Goal: Information Seeking & Learning: Check status

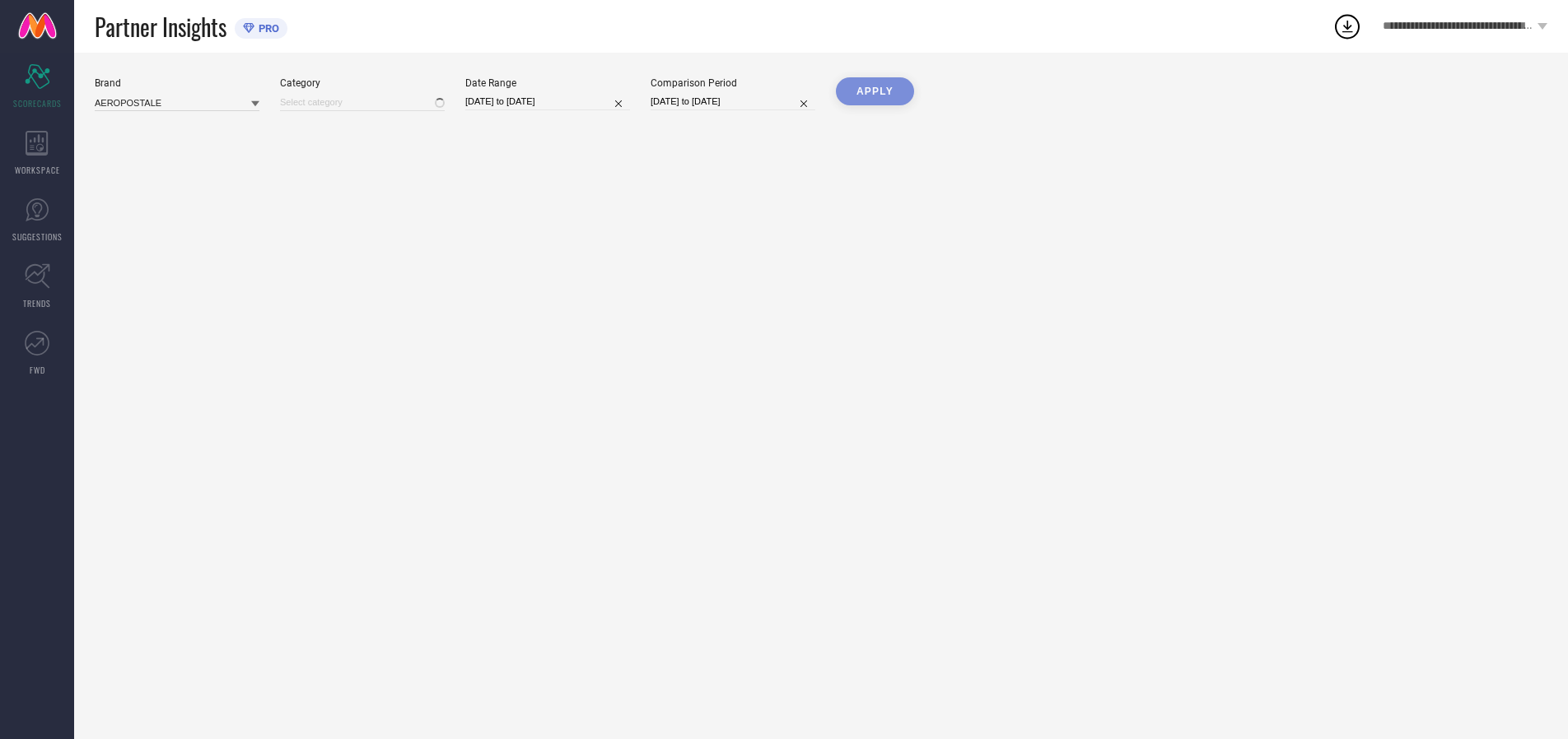
type input "All"
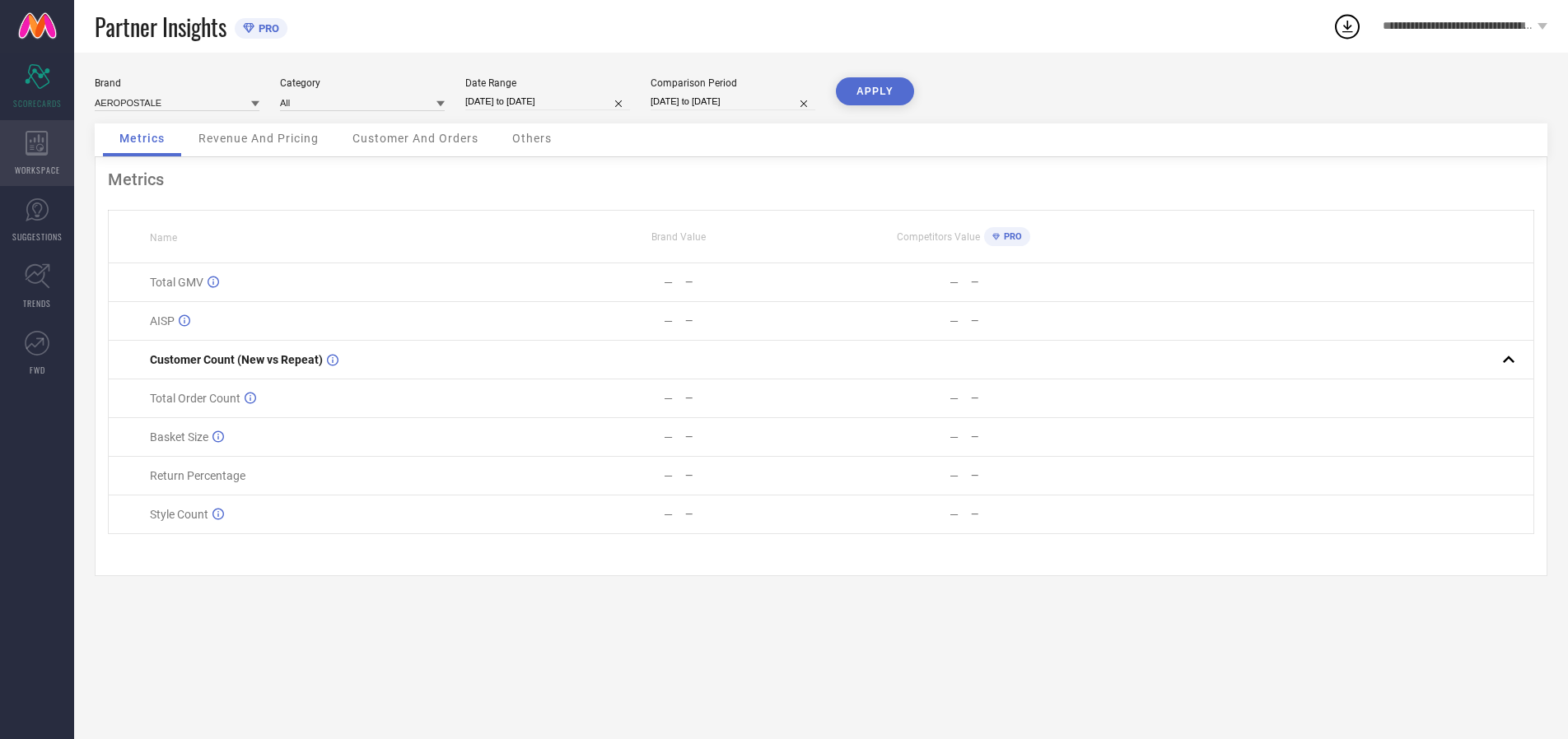
click at [37, 154] on icon at bounding box center [36, 143] width 22 height 24
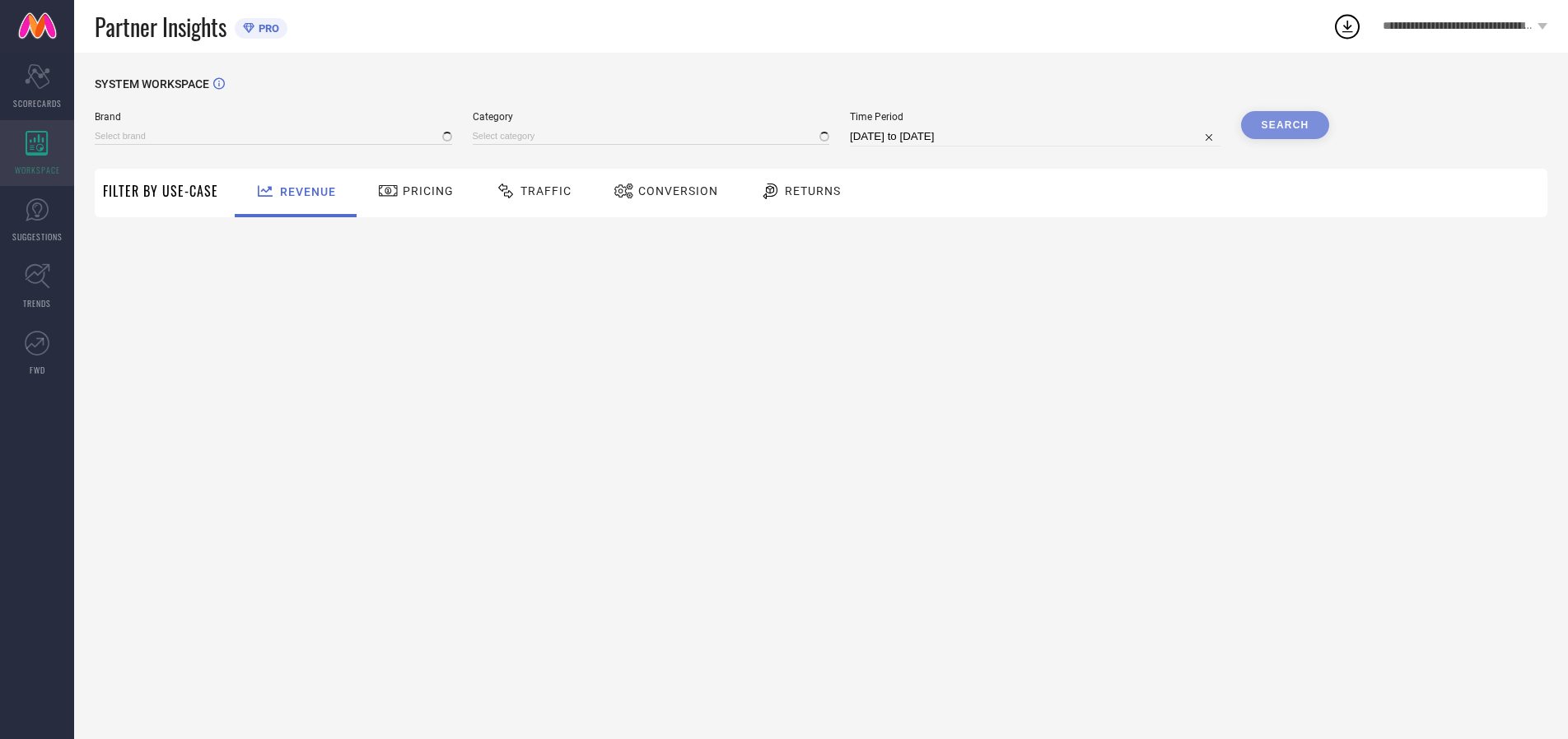
type input "AEROPOSTALE"
type input "All"
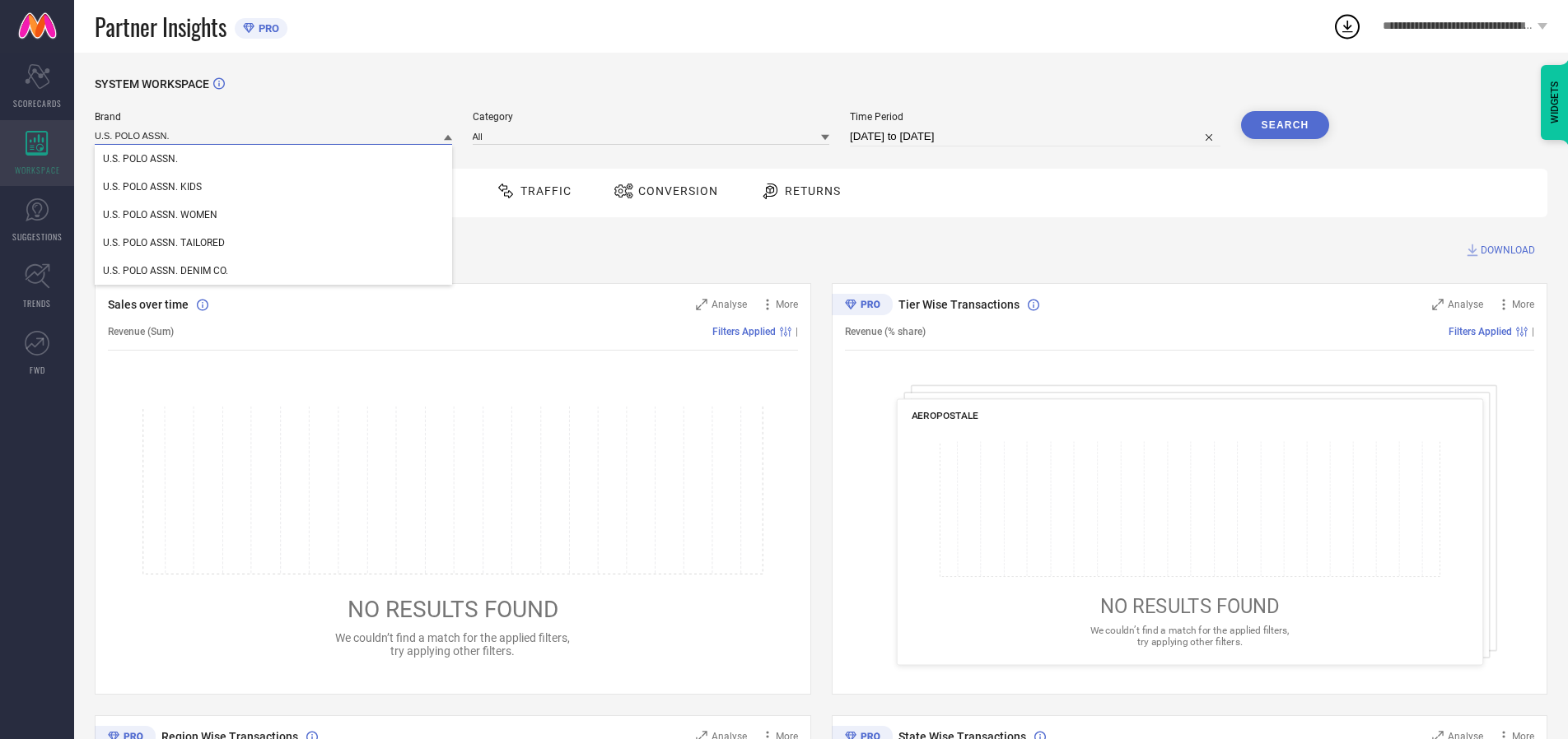
type input "U.S. POLO ASSN."
click at [140, 159] on span "U.S. POLO ASSN." at bounding box center [140, 159] width 75 height 12
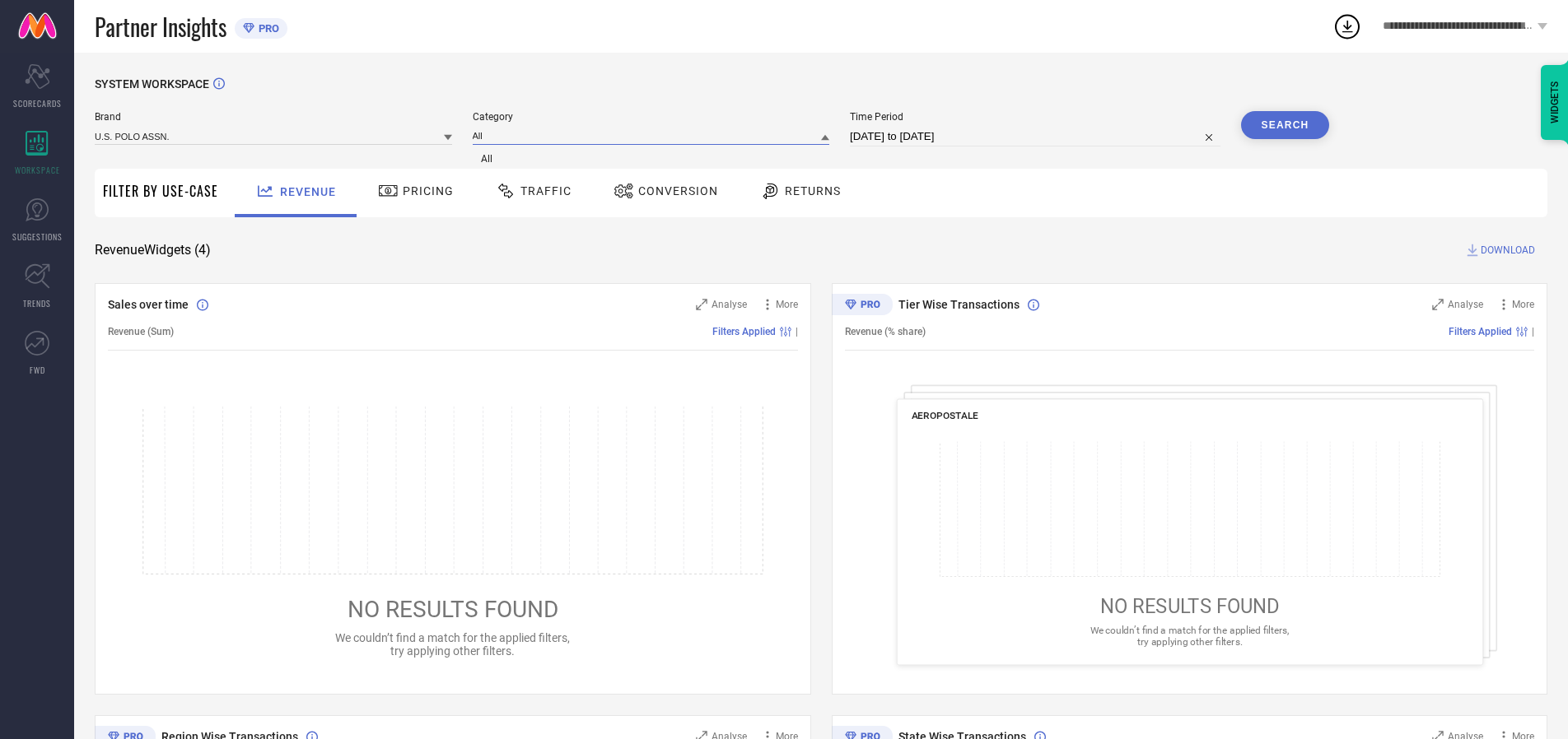
type input "All"
click at [488, 159] on span "All" at bounding box center [487, 159] width 12 height 12
click at [1038, 137] on input "[DATE] to [DATE]" at bounding box center [1035, 137] width 371 height 20
select select "6"
select select "2025"
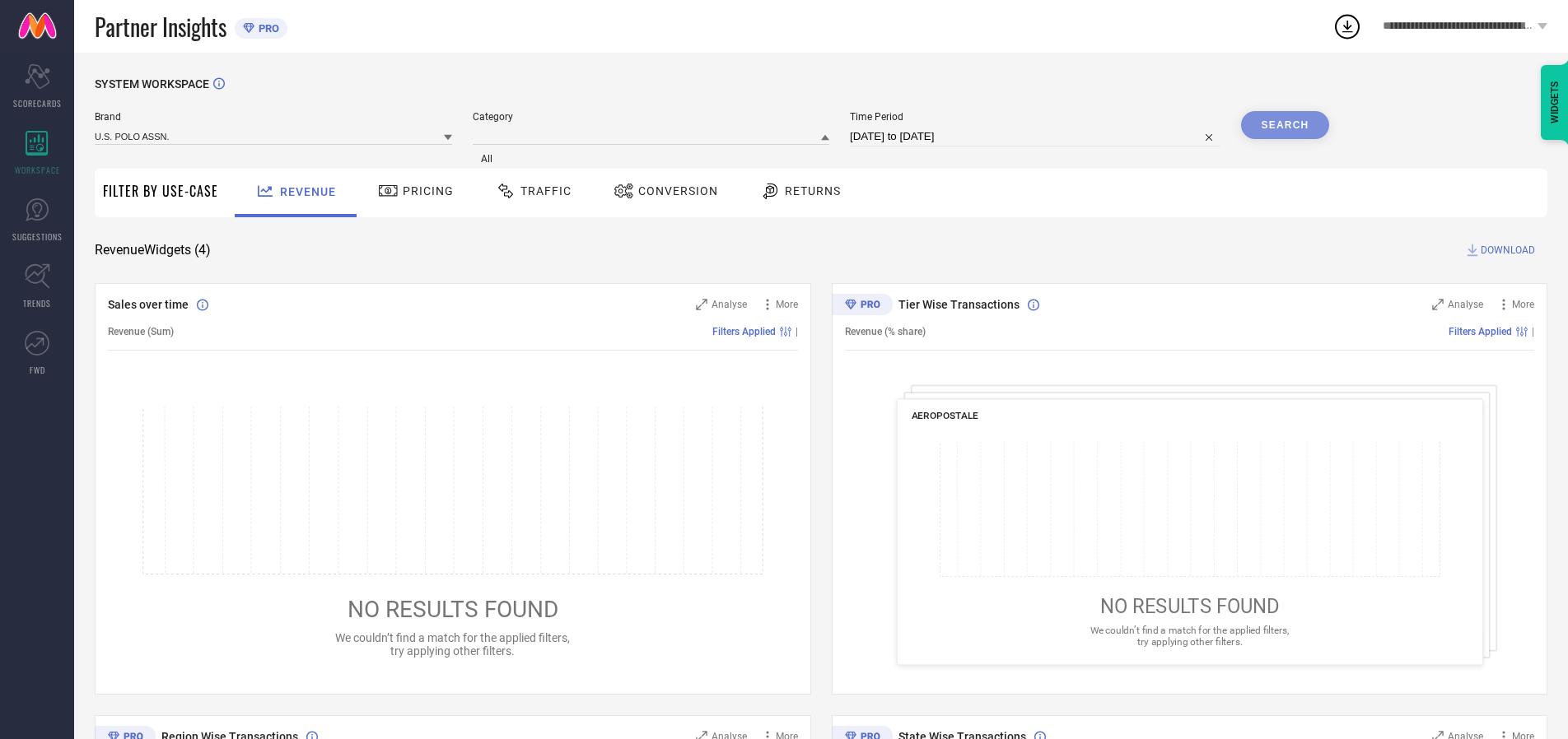
select select "7"
select select "2025"
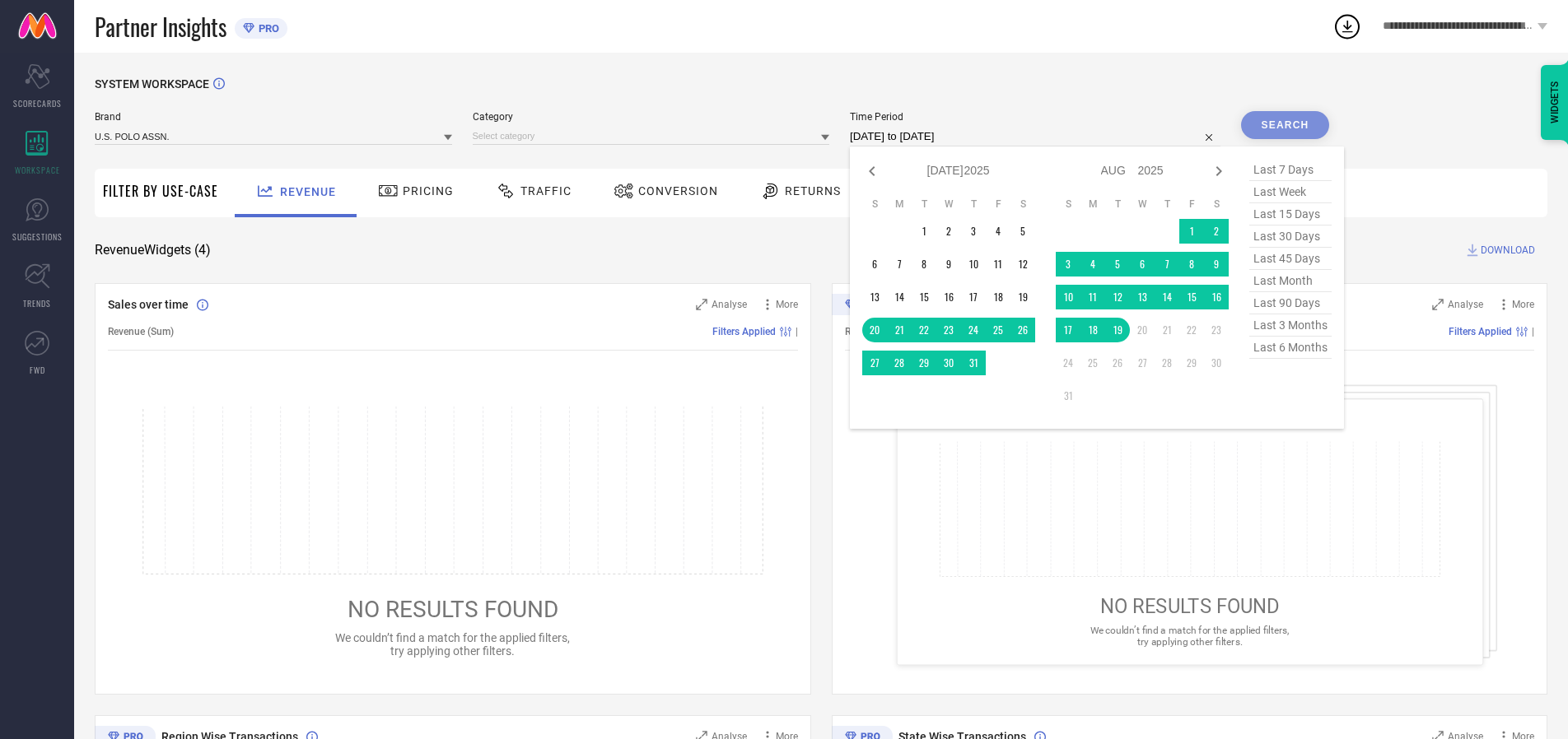
click at [1123, 330] on td "19" at bounding box center [1117, 330] width 24 height 24
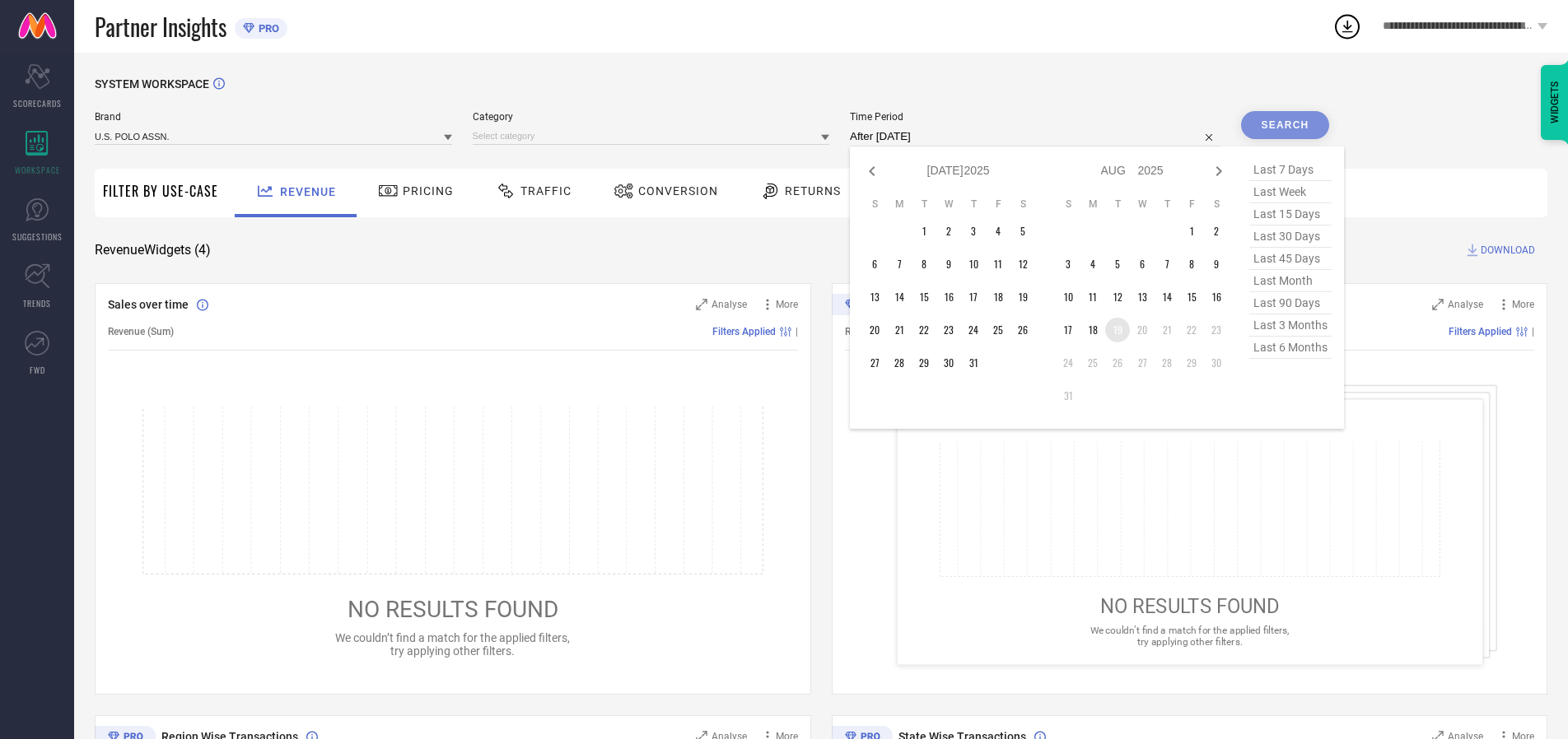
type input "19-08-2025 to 19-08-2025"
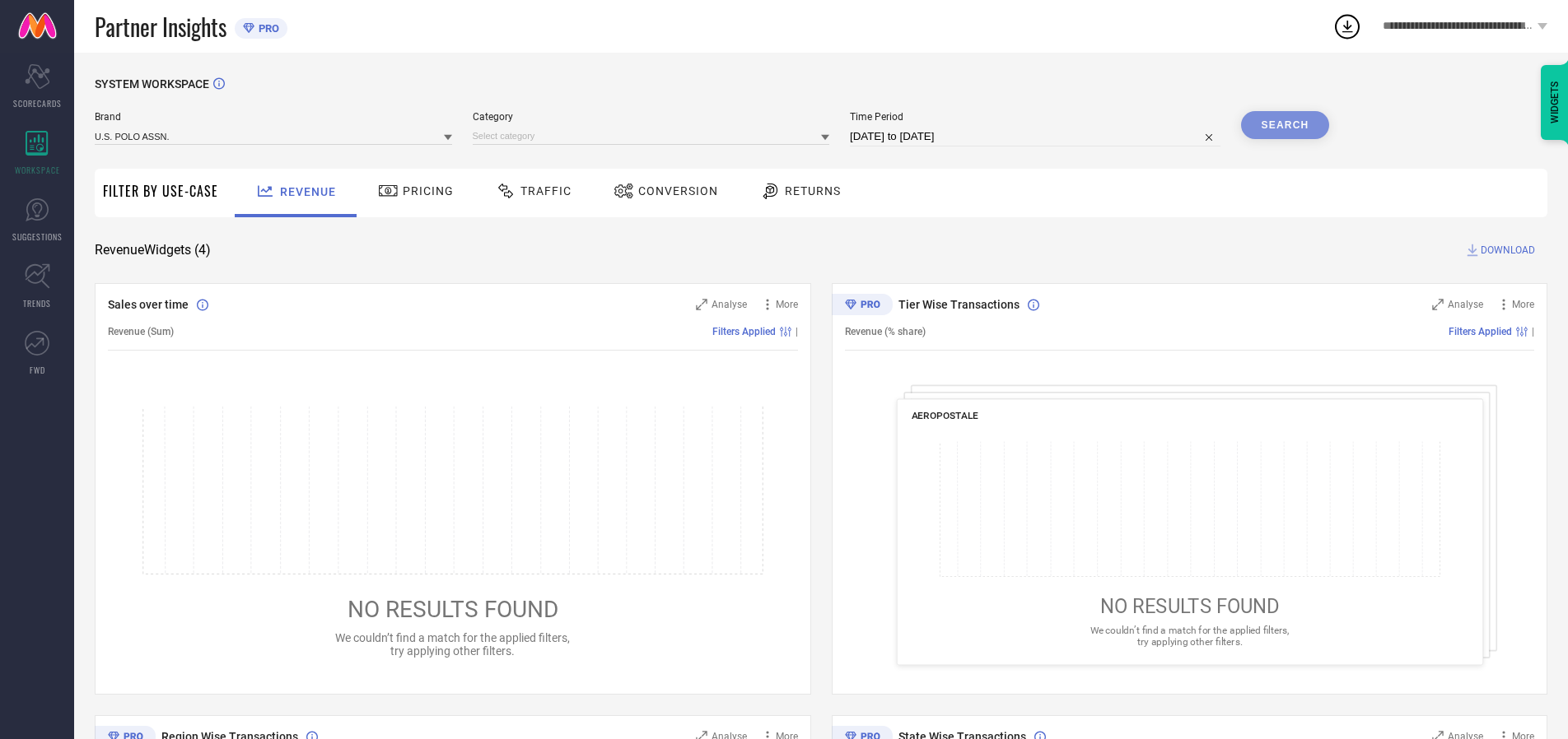
click at [1284, 125] on div "Search" at bounding box center [1285, 124] width 89 height 28
click at [1508, 250] on span "DOWNLOAD" at bounding box center [1508, 251] width 55 height 17
click at [37, 154] on icon at bounding box center [36, 143] width 22 height 24
type input "U.S. POLO ASSN. WOMEN"
